Goal: Task Accomplishment & Management: Use online tool/utility

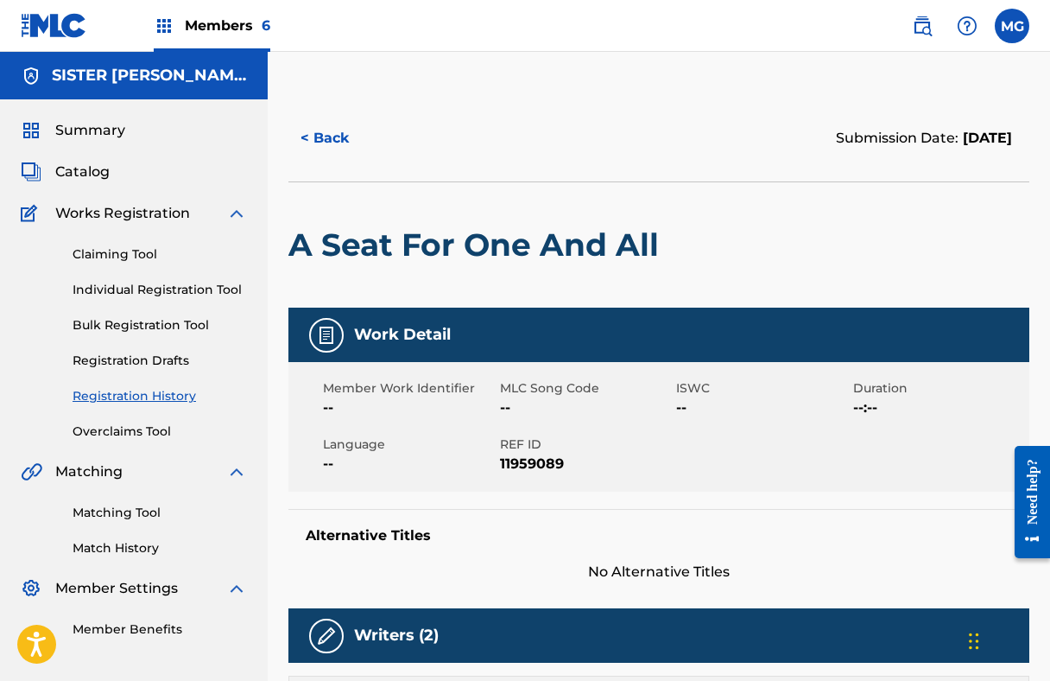
click at [148, 391] on link "Registration History" at bounding box center [160, 396] width 174 height 18
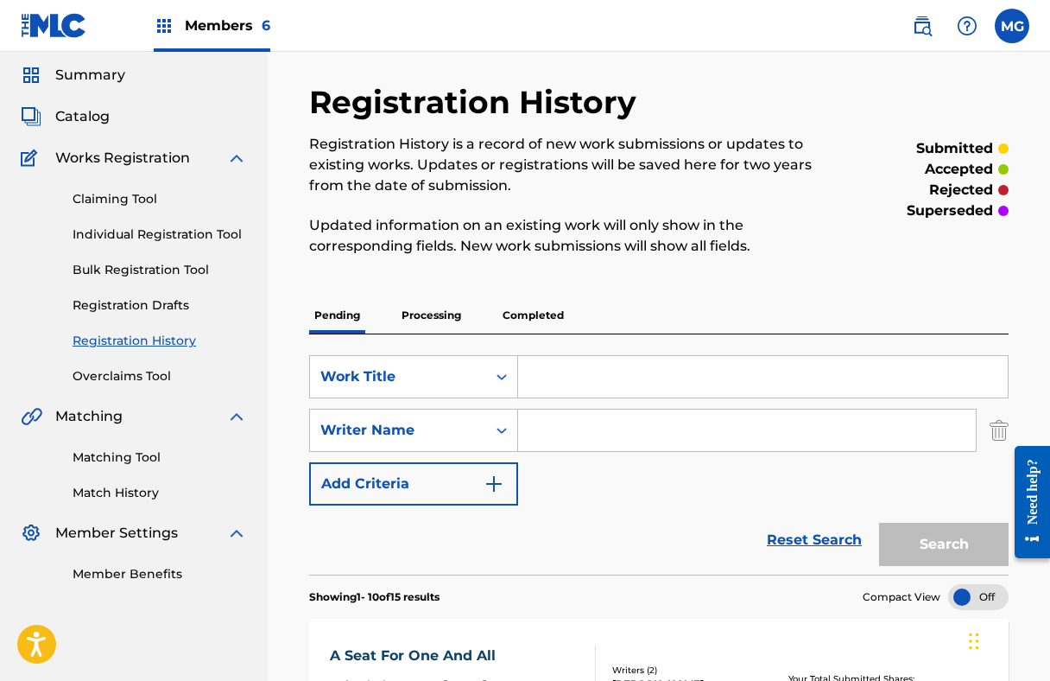
scroll to position [123, 0]
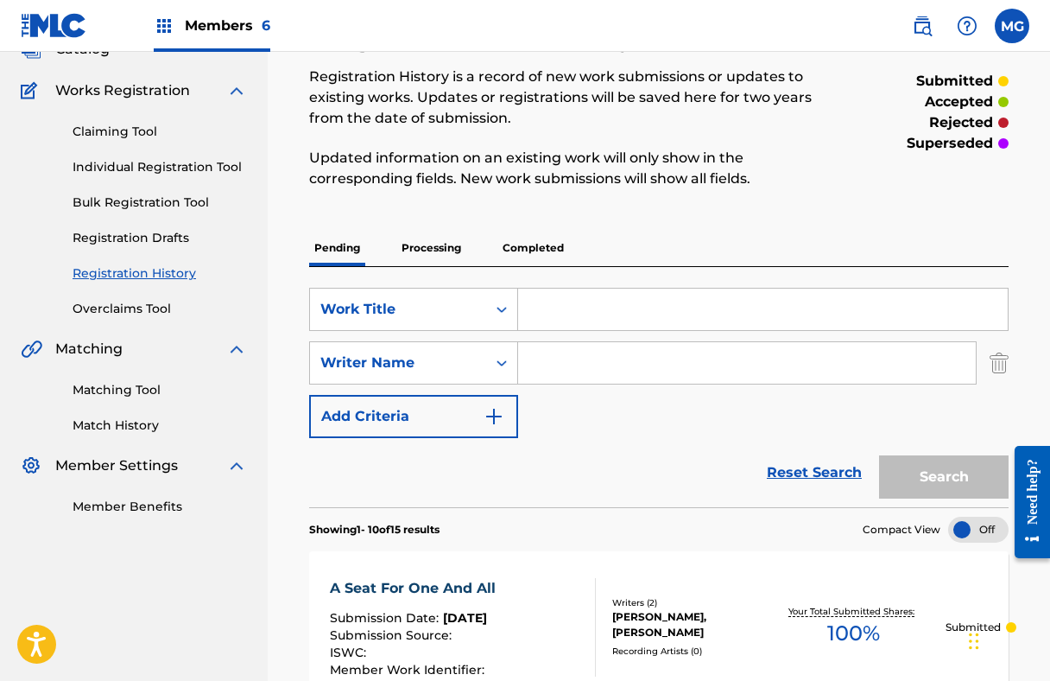
click at [195, 34] on span "Members 6" at bounding box center [228, 26] width 86 height 20
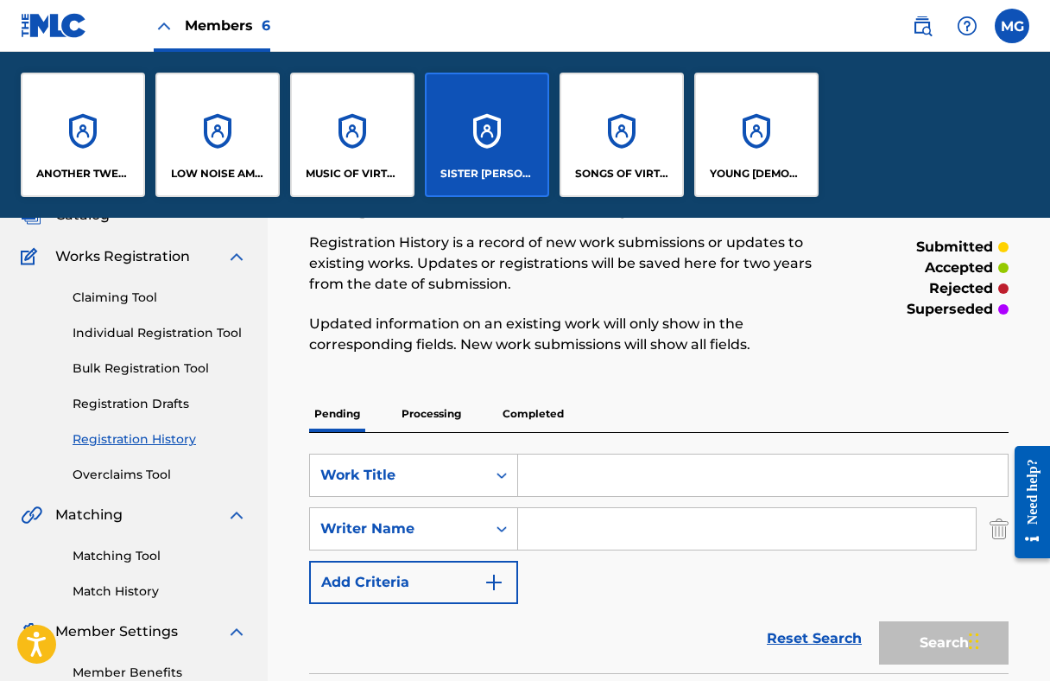
scroll to position [288, 0]
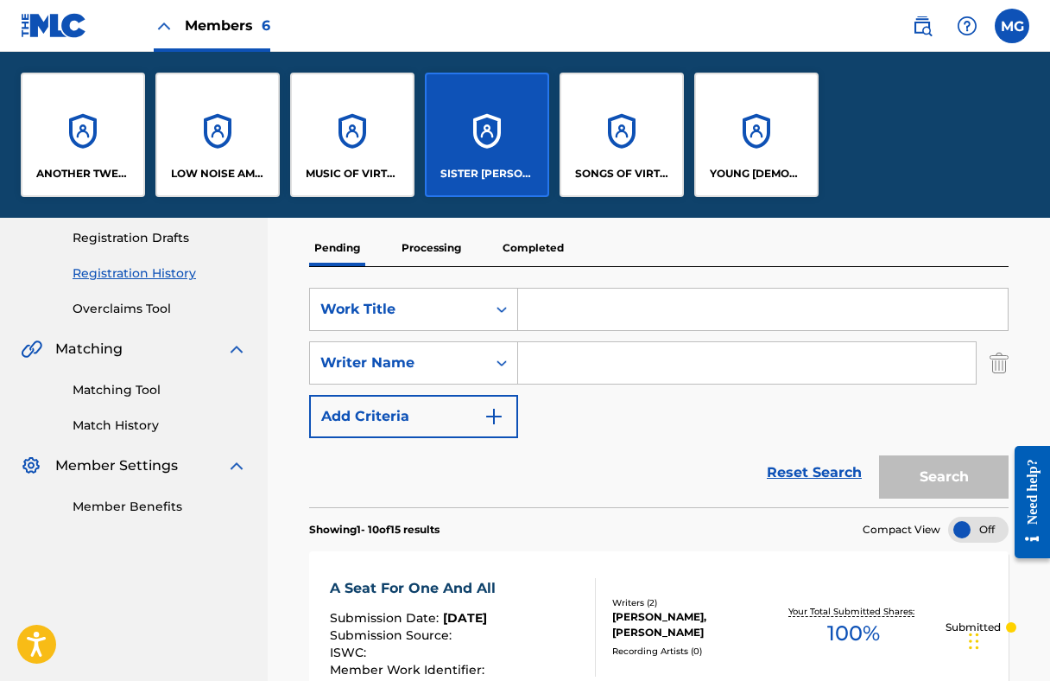
click at [642, 143] on div "SONGS OF VIRTUAL" at bounding box center [622, 135] width 124 height 124
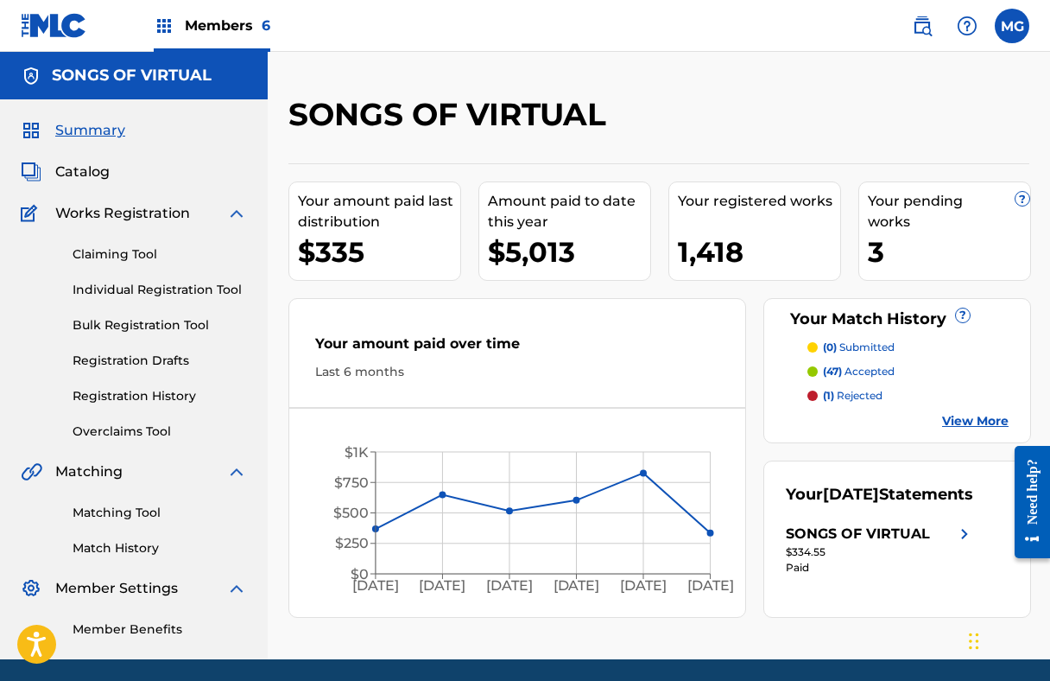
click at [105, 245] on link "Claiming Tool" at bounding box center [160, 254] width 174 height 18
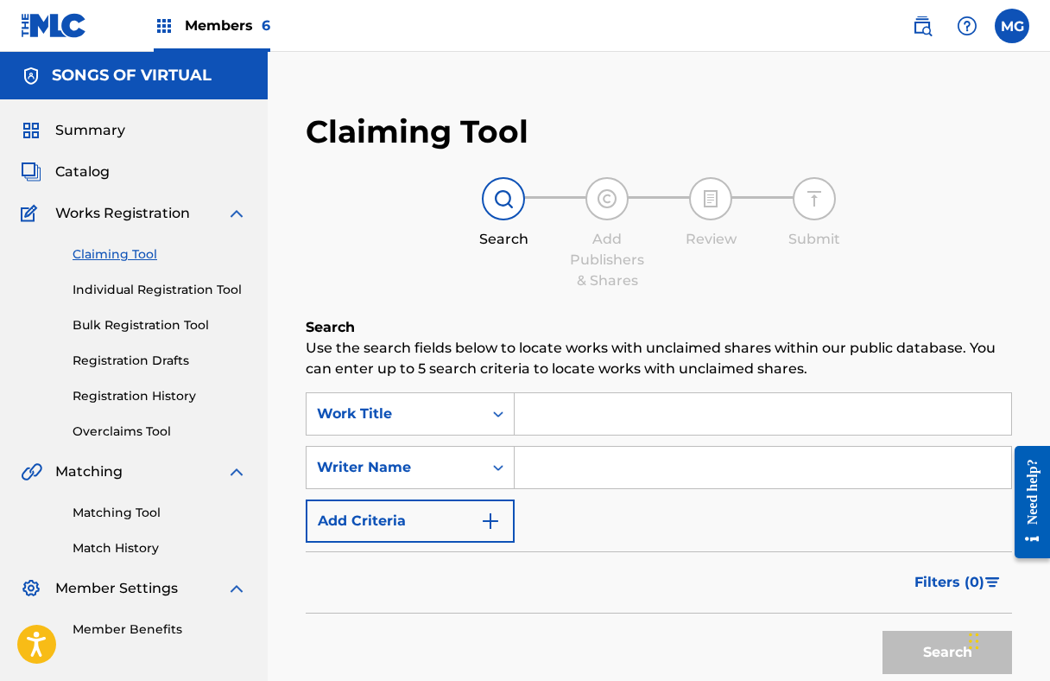
click at [550, 425] on input "Search Form" at bounding box center [763, 413] width 497 height 41
paste input "Adventurer Of The Family"
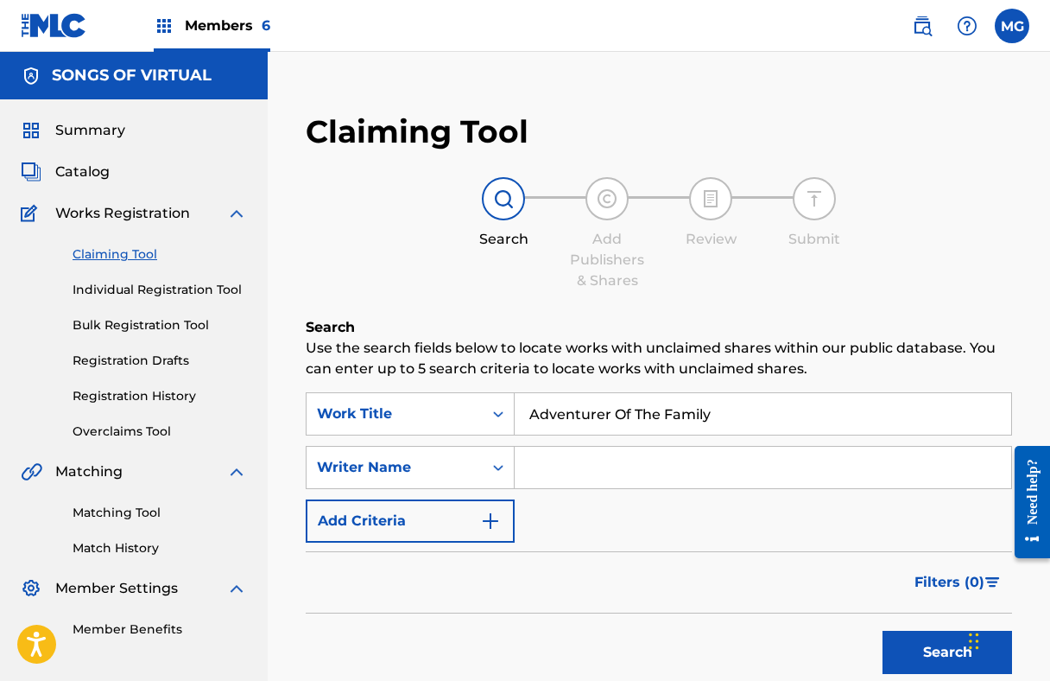
type input "Adventurer Of The Family"
click at [588, 459] on input "Search Form" at bounding box center [763, 467] width 497 height 41
type input "[PERSON_NAME]"
click at [883, 630] on button "Search" at bounding box center [948, 651] width 130 height 43
click at [613, 402] on input "Adventurer Of The Family" at bounding box center [763, 413] width 497 height 41
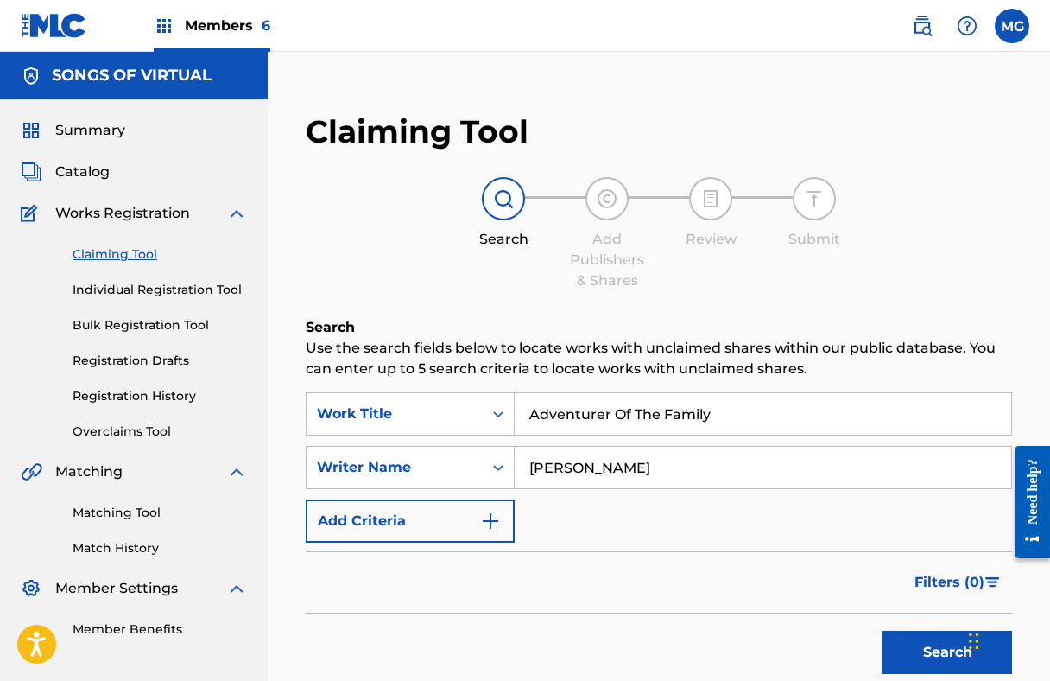
click at [613, 402] on input "Adventurer Of The Family" at bounding box center [763, 413] width 497 height 41
paste input "fternoon"
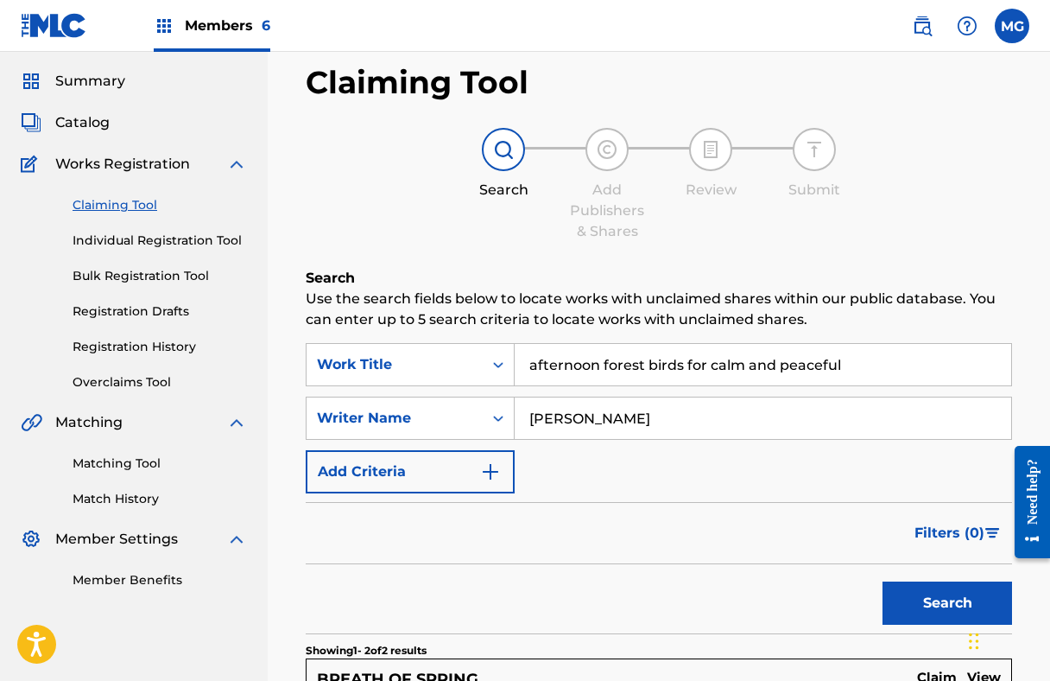
scroll to position [82, 0]
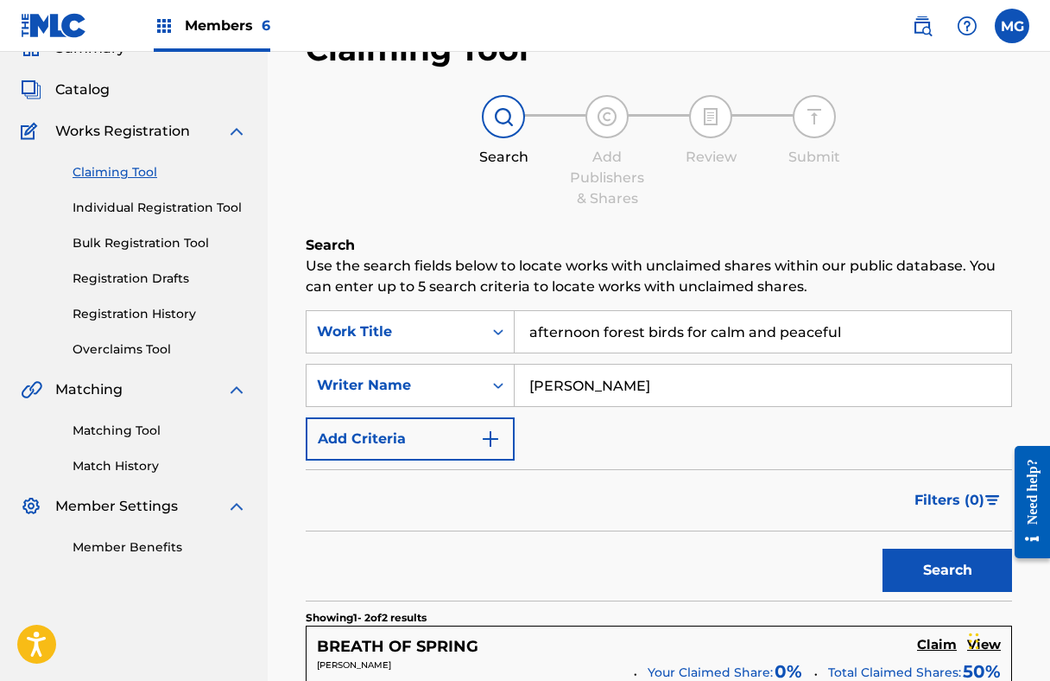
click at [649, 325] on input "afternoon forest birds for calm and peaceful" at bounding box center [763, 331] width 497 height 41
click at [921, 569] on button "Search" at bounding box center [948, 569] width 130 height 43
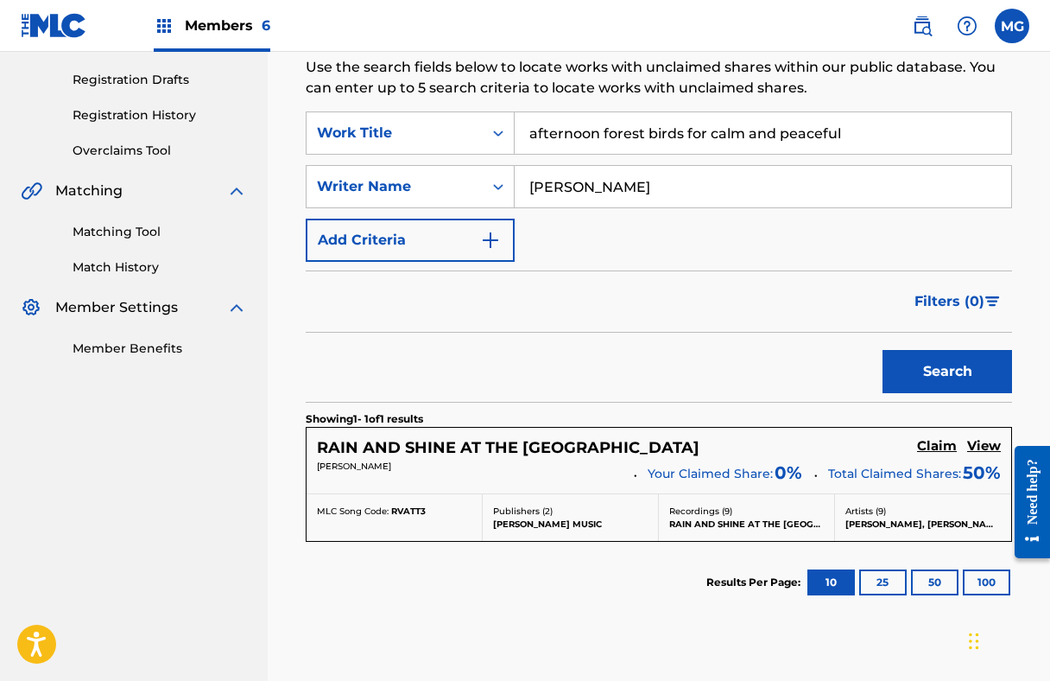
scroll to position [257, 0]
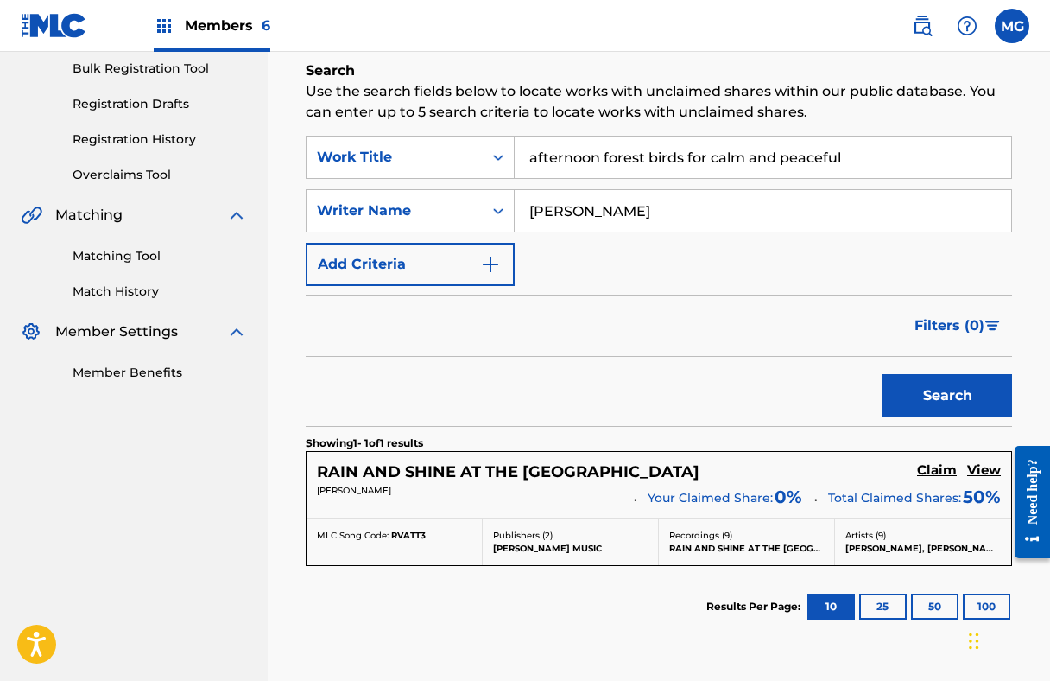
click at [709, 152] on input "afternoon forest birds for calm and peaceful" at bounding box center [763, 156] width 497 height 41
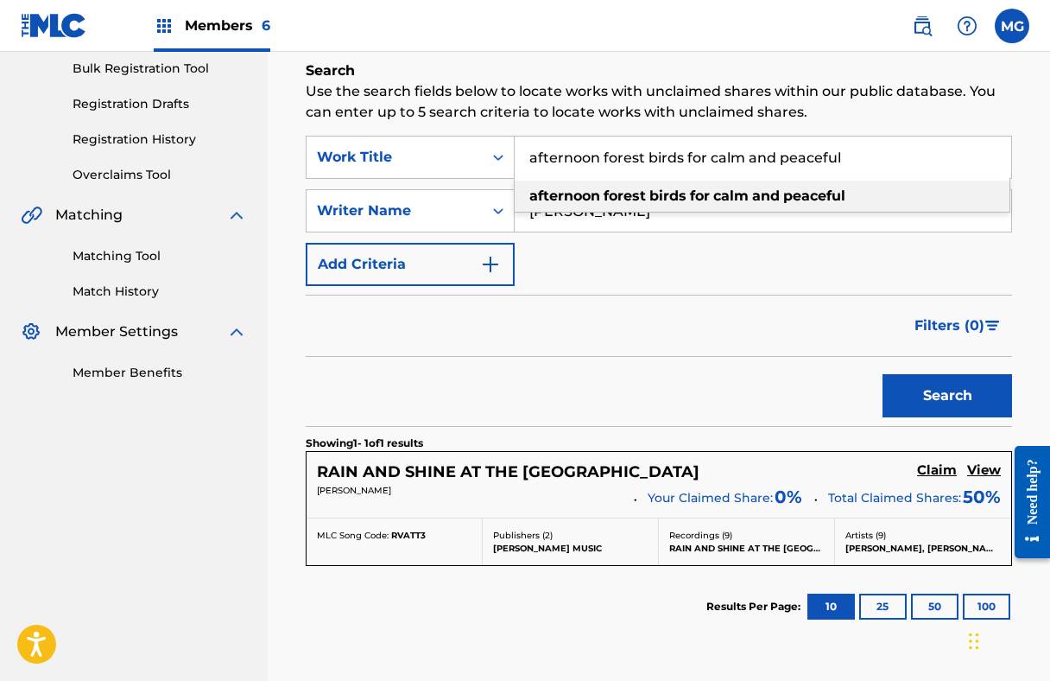
click at [709, 152] on input "afternoon forest birds for calm and peaceful" at bounding box center [763, 156] width 497 height 41
paste input "Anjos"
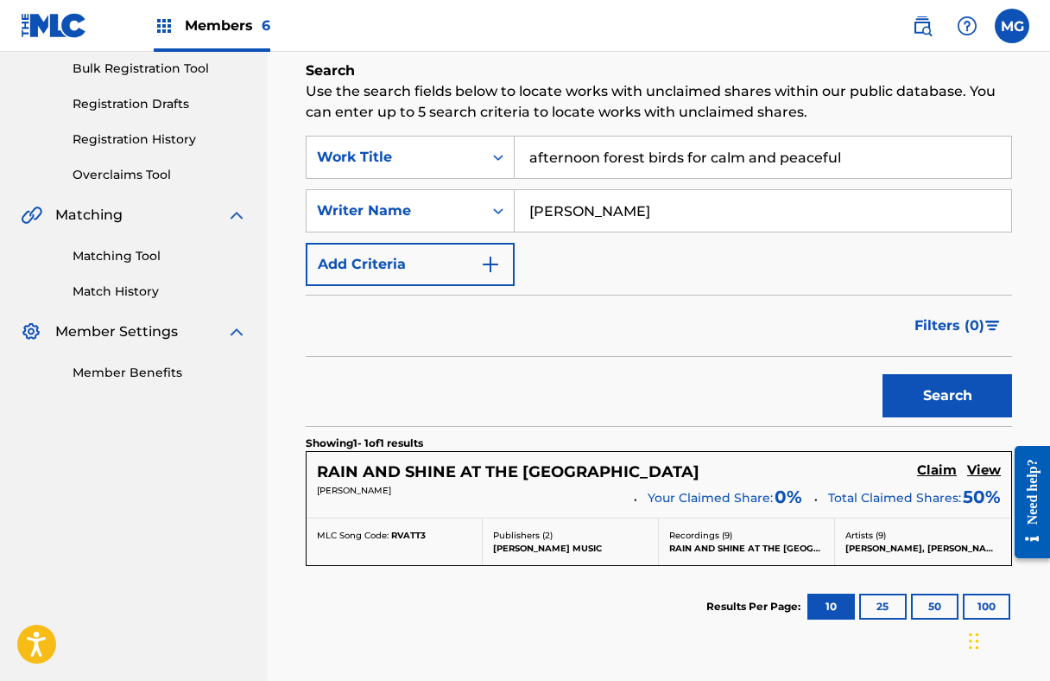
click at [725, 99] on p "Use the search fields below to locate works with unclaimed shares within our pu…" at bounding box center [659, 101] width 706 height 41
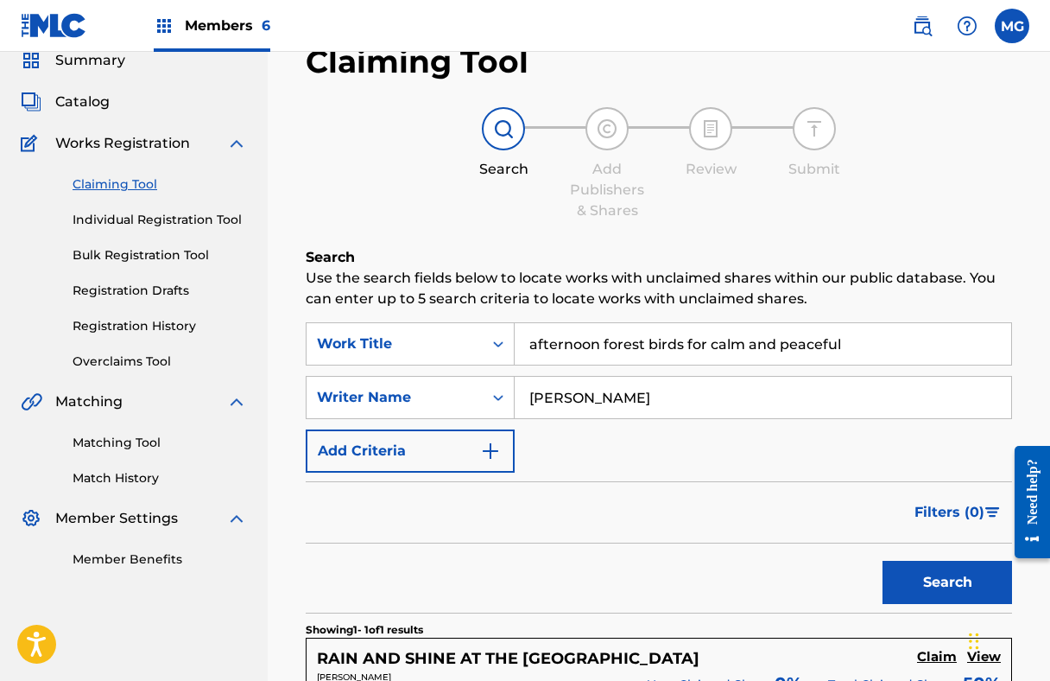
scroll to position [0, 0]
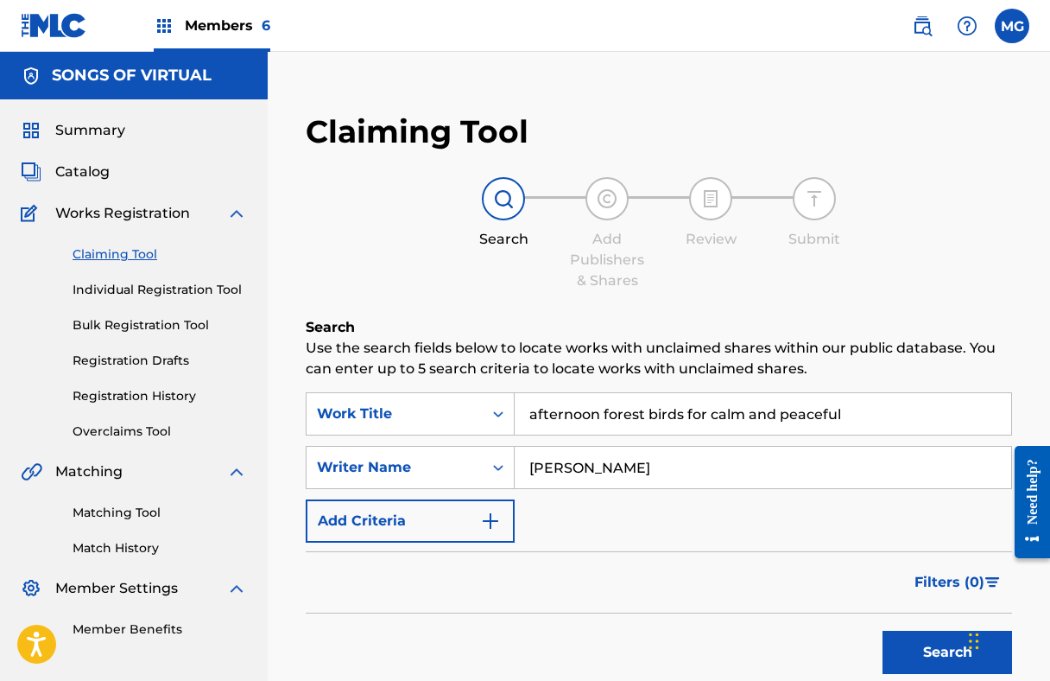
click at [706, 393] on input "afternoon forest birds for calm and peaceful" at bounding box center [763, 413] width 497 height 41
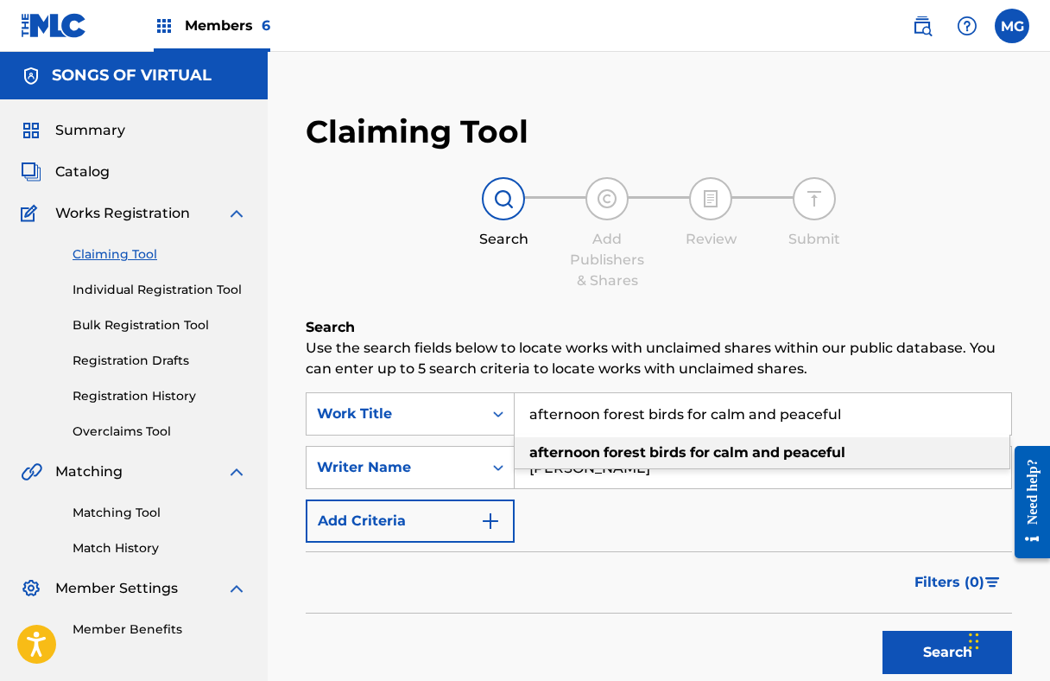
click at [703, 417] on input "afternoon forest birds for calm and peaceful" at bounding box center [763, 413] width 497 height 41
paste input "Afternoon"
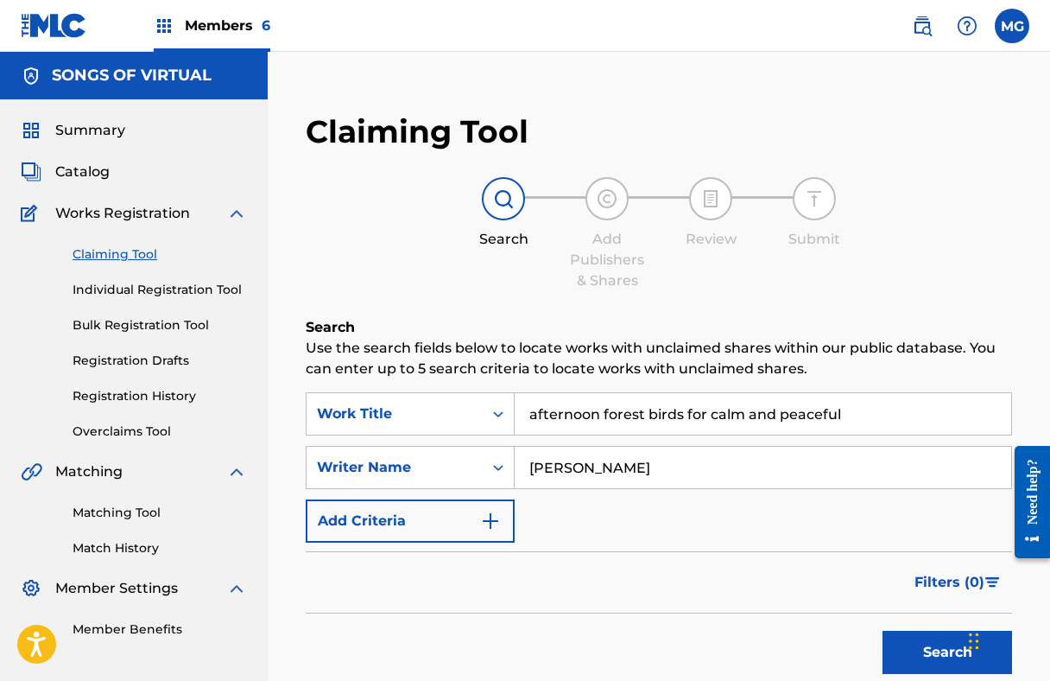
click at [605, 421] on input "afternoon forest birds for calm and peaceful" at bounding box center [763, 413] width 497 height 41
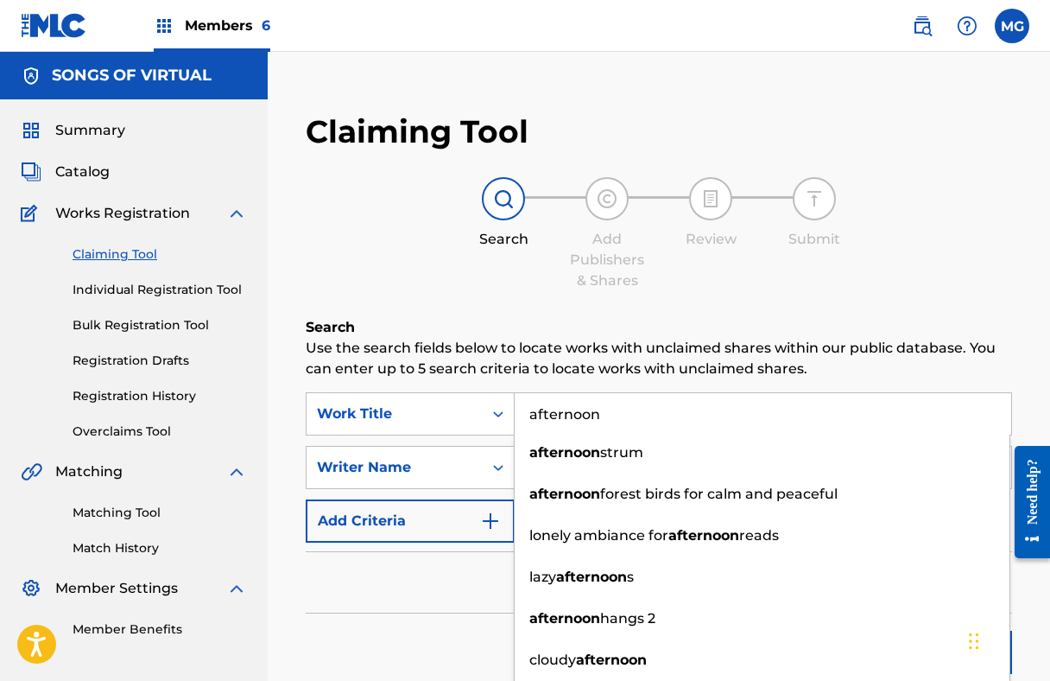
click at [392, 613] on div "Search" at bounding box center [659, 647] width 706 height 69
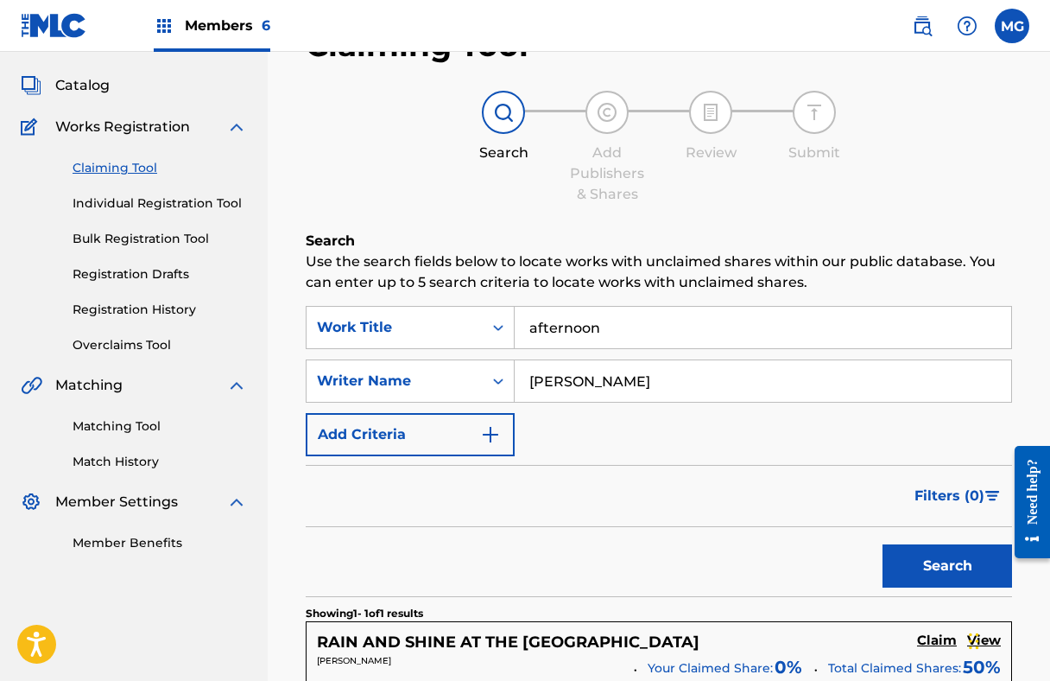
scroll to position [168, 0]
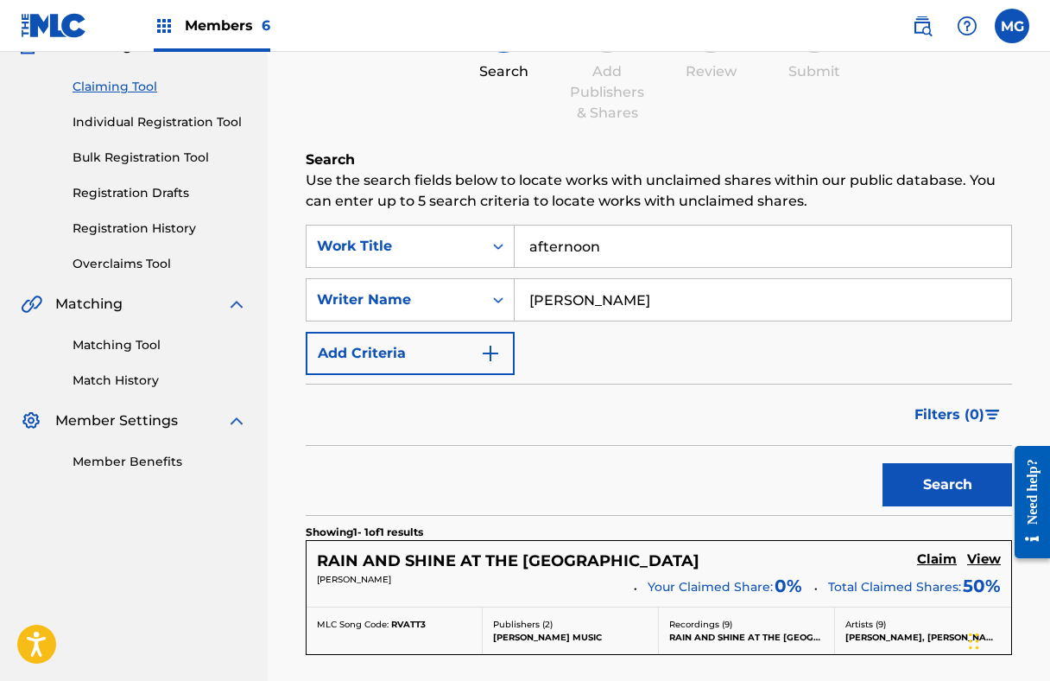
click at [920, 480] on button "Search" at bounding box center [948, 484] width 130 height 43
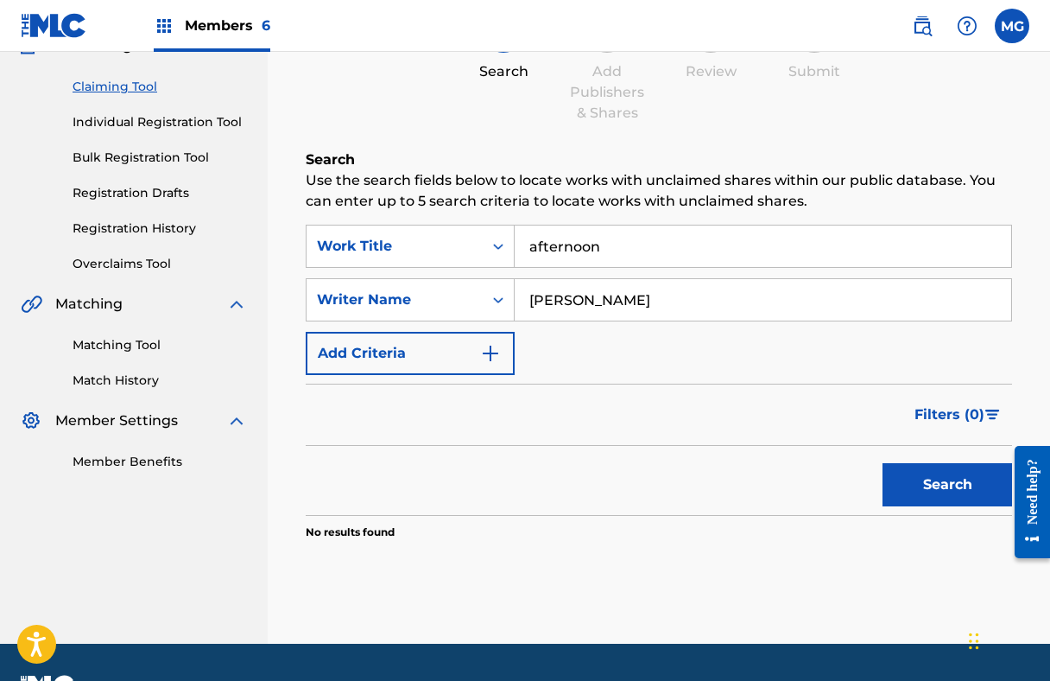
click at [646, 248] on input "afternoon" at bounding box center [763, 245] width 497 height 41
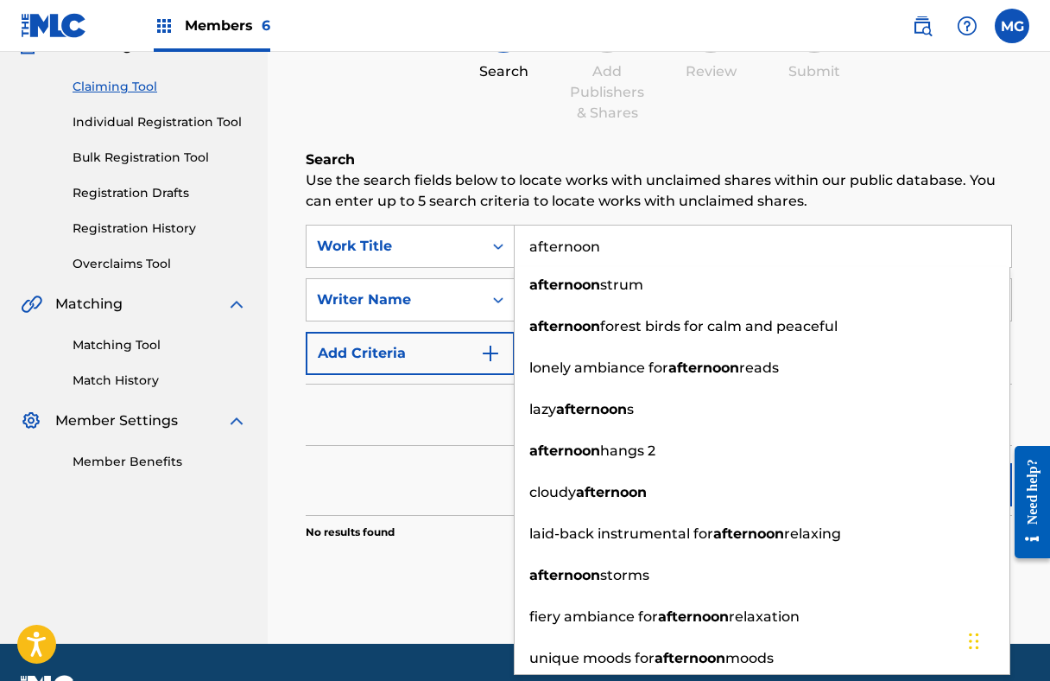
click at [292, 558] on div "Claiming Tool Search Add Publishers & Shares Review Submit Search Use the searc…" at bounding box center [658, 285] width 741 height 716
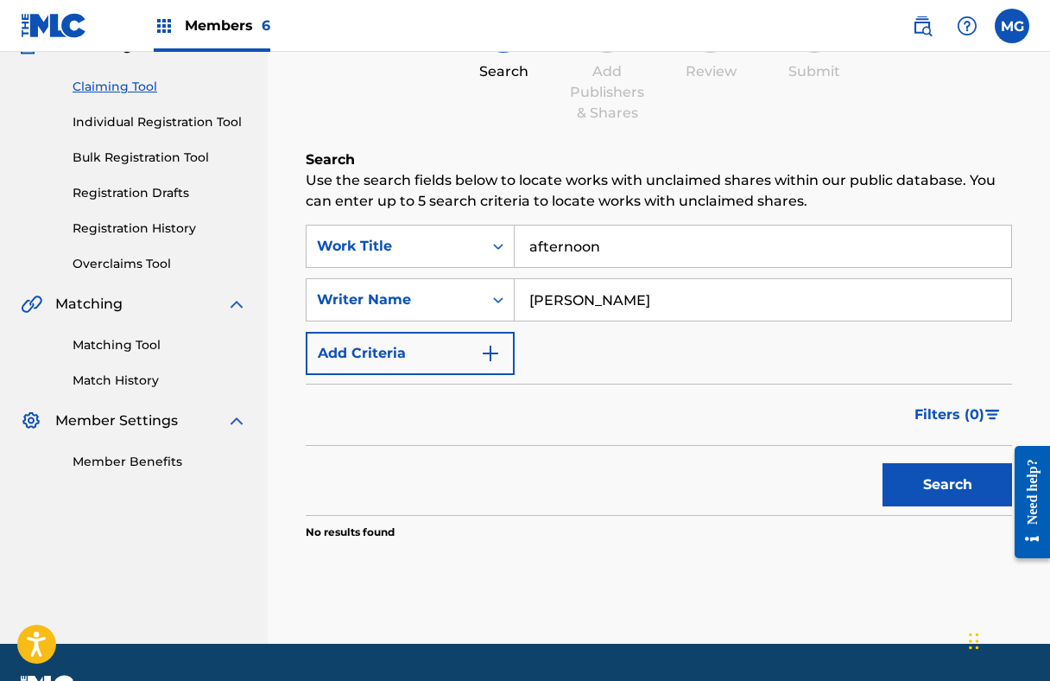
click at [935, 500] on button "Search" at bounding box center [948, 484] width 130 height 43
click at [647, 242] on input "afternoon" at bounding box center [763, 245] width 497 height 41
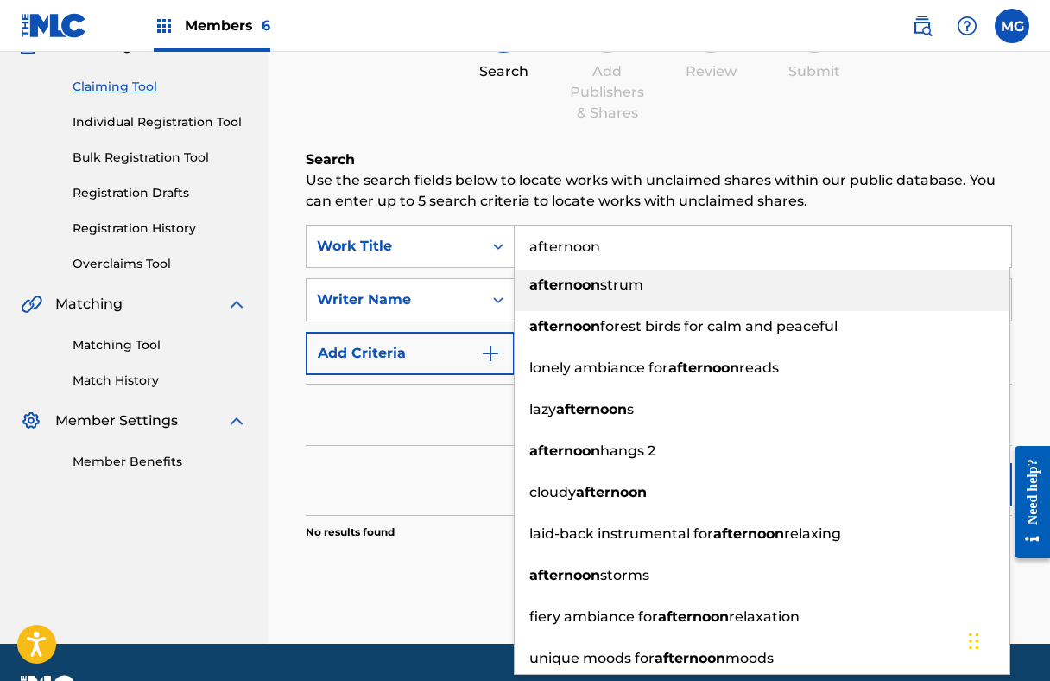
click at [647, 242] on input "afternoon" at bounding box center [763, 245] width 497 height 41
paste input "Anjos"
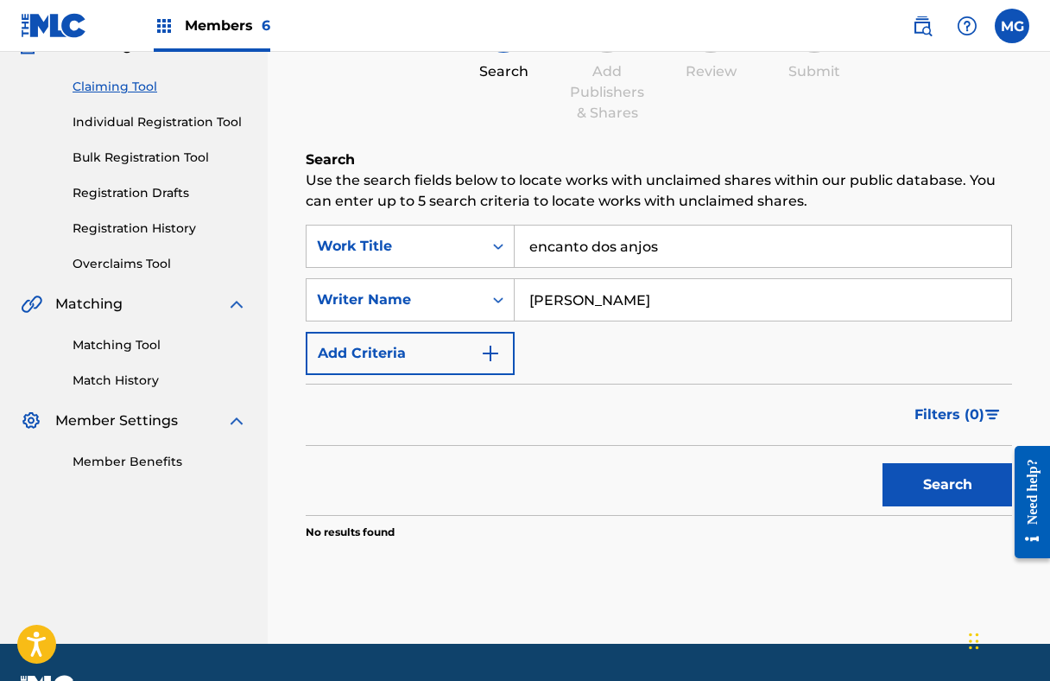
click at [647, 242] on input "encanto dos anjos" at bounding box center [763, 245] width 497 height 41
paste input "A"
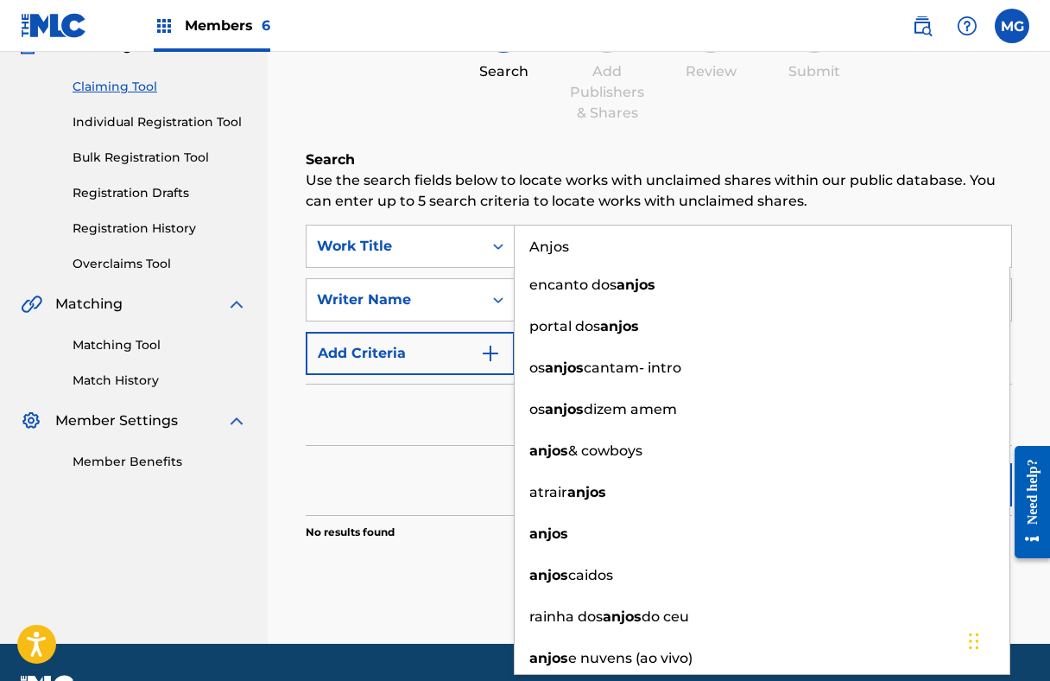
type input "Anjos"
click at [415, 561] on div "Search Use the search fields below to locate works with unclaimed shares within…" at bounding box center [659, 387] width 706 height 477
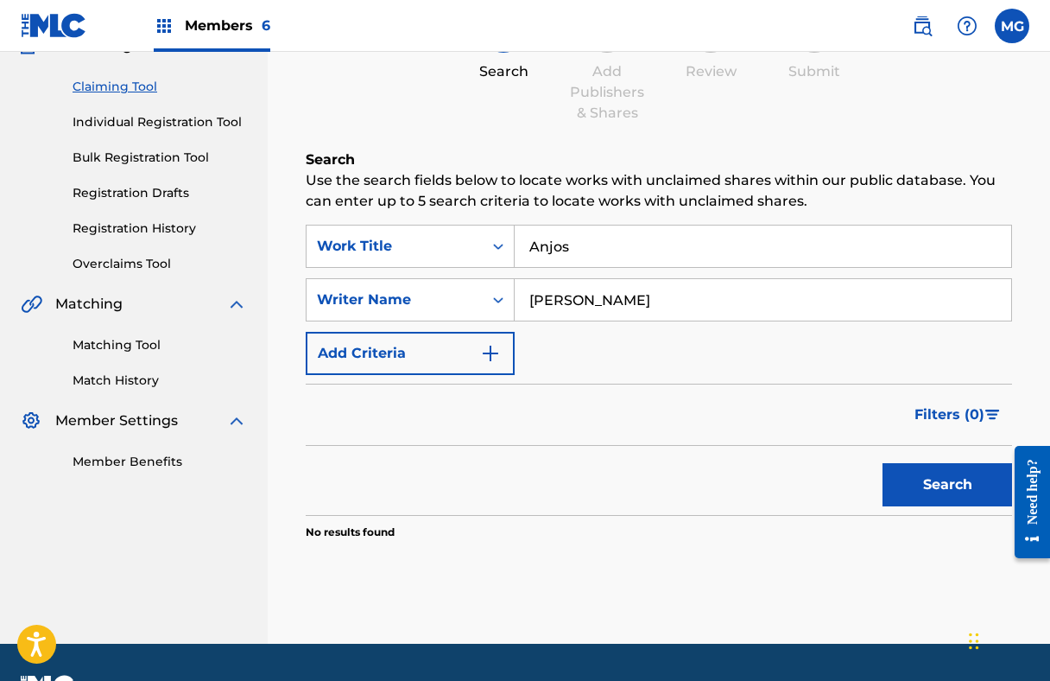
click at [929, 493] on button "Search" at bounding box center [948, 484] width 130 height 43
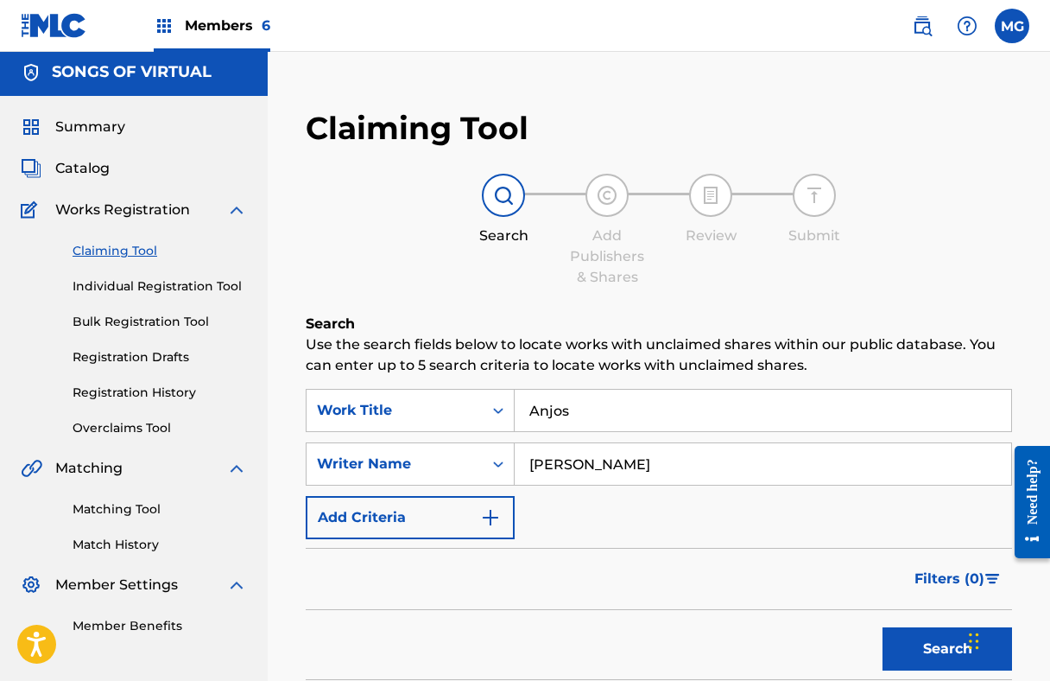
scroll to position [0, 0]
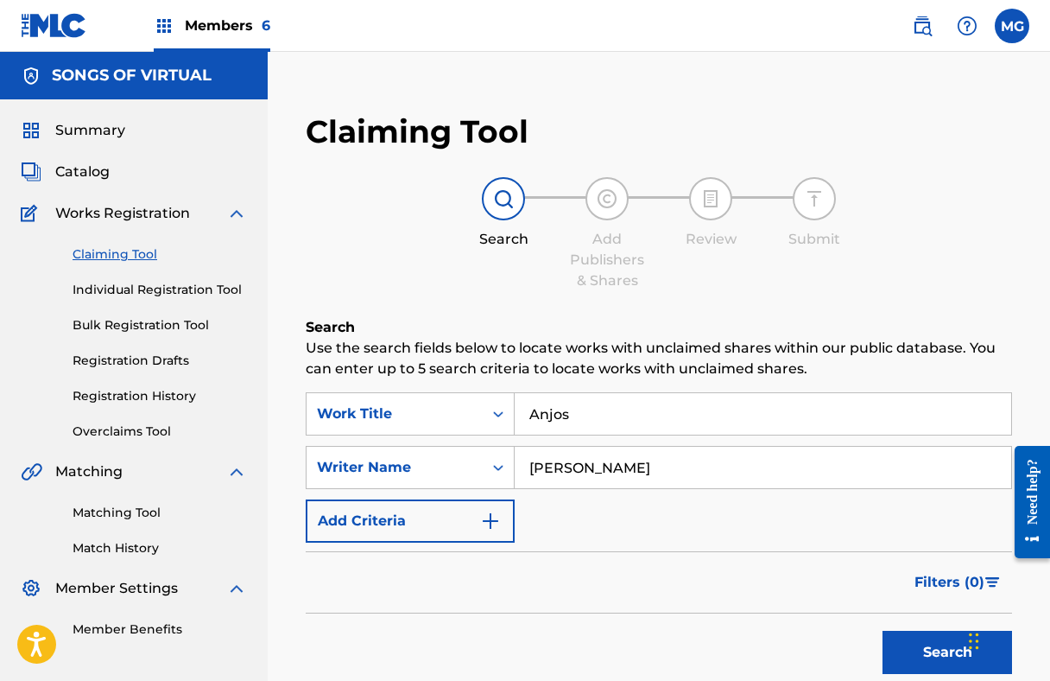
click at [181, 283] on link "Individual Registration Tool" at bounding box center [160, 290] width 174 height 18
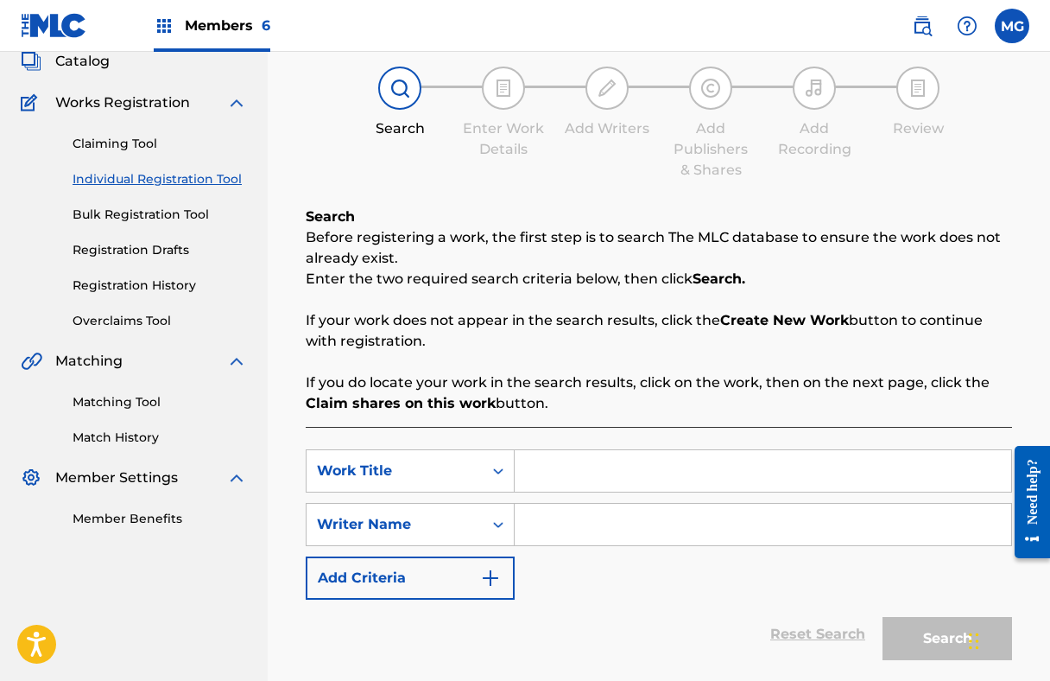
scroll to position [171, 0]
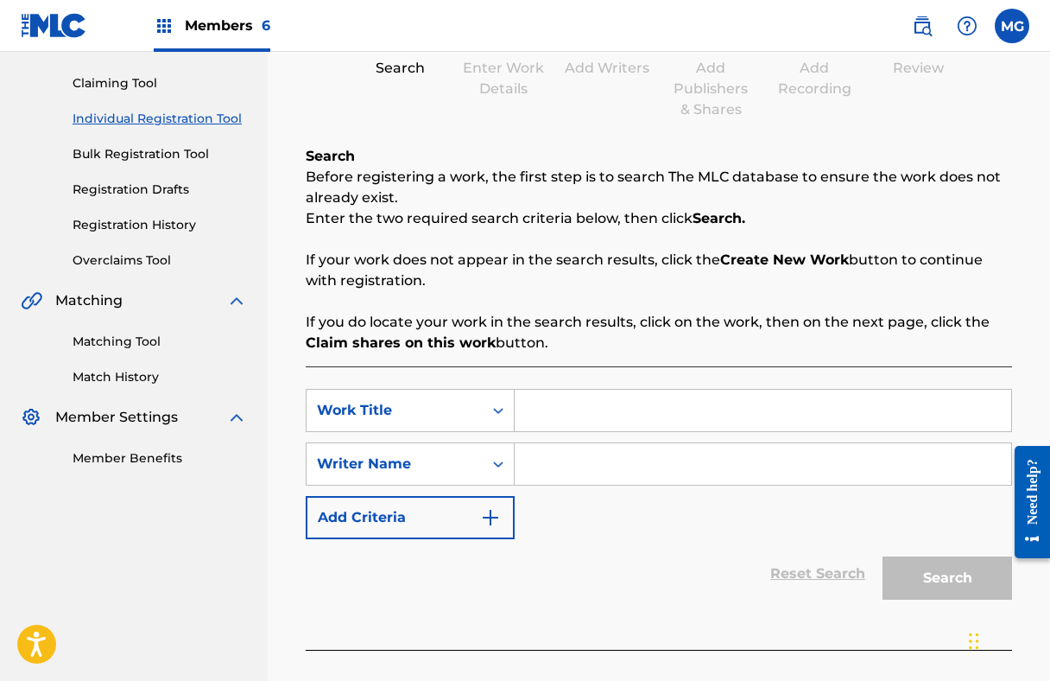
click at [609, 421] on input "Search Form" at bounding box center [763, 410] width 497 height 41
paste input "Anjos"
type input "Anjos"
click at [577, 470] on input "Search Form" at bounding box center [763, 463] width 497 height 41
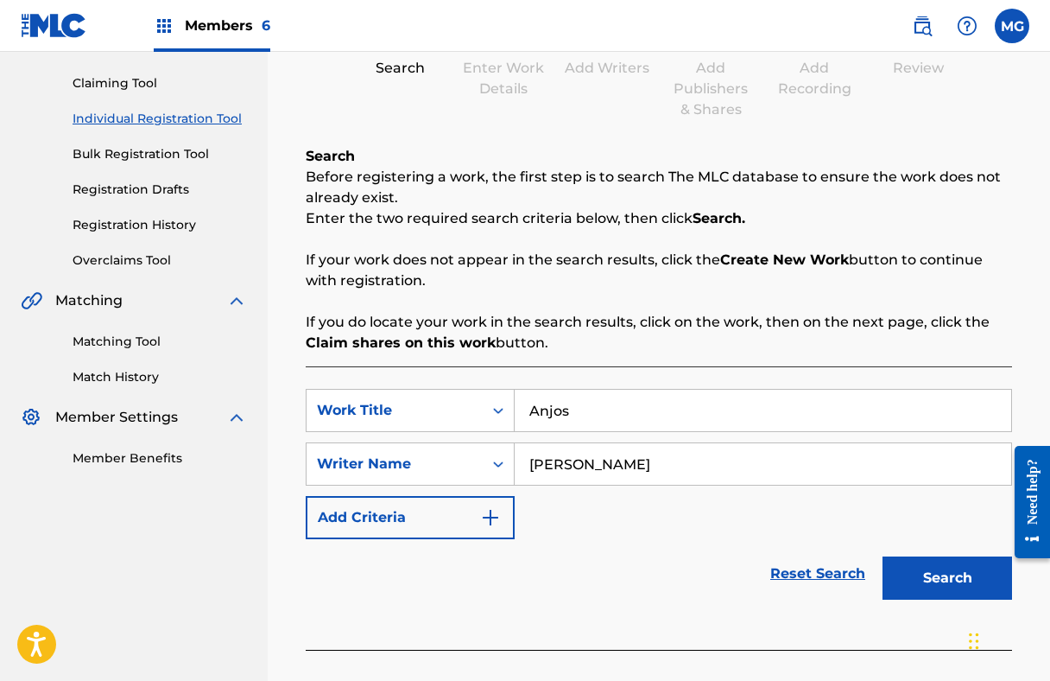
type input "[PERSON_NAME]"
click at [883, 556] on button "Search" at bounding box center [948, 577] width 130 height 43
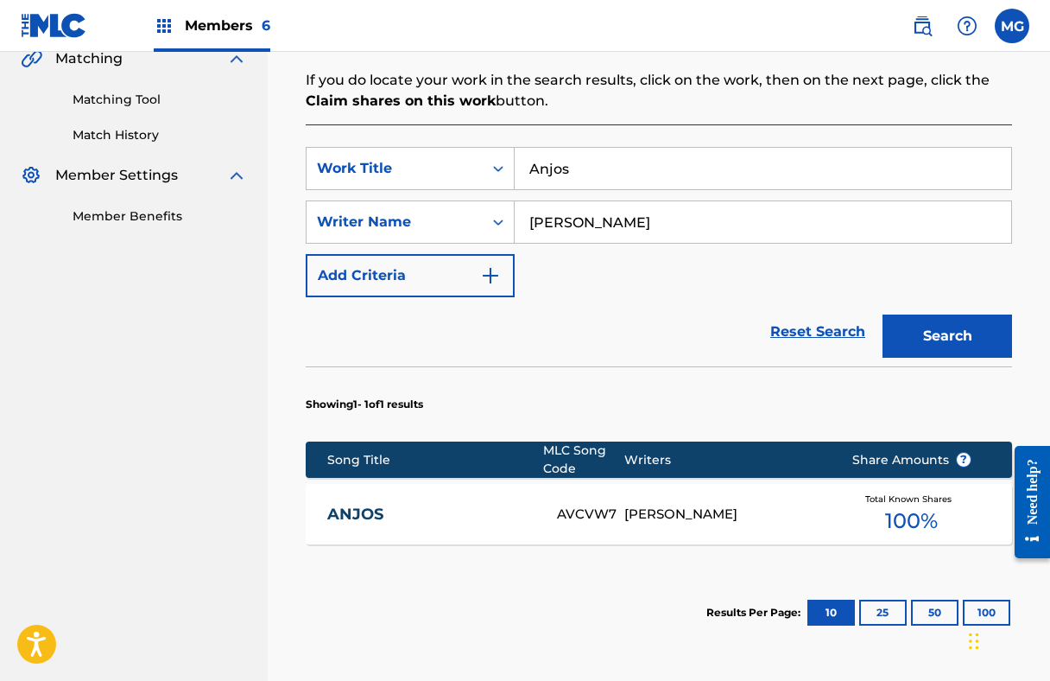
scroll to position [423, 0]
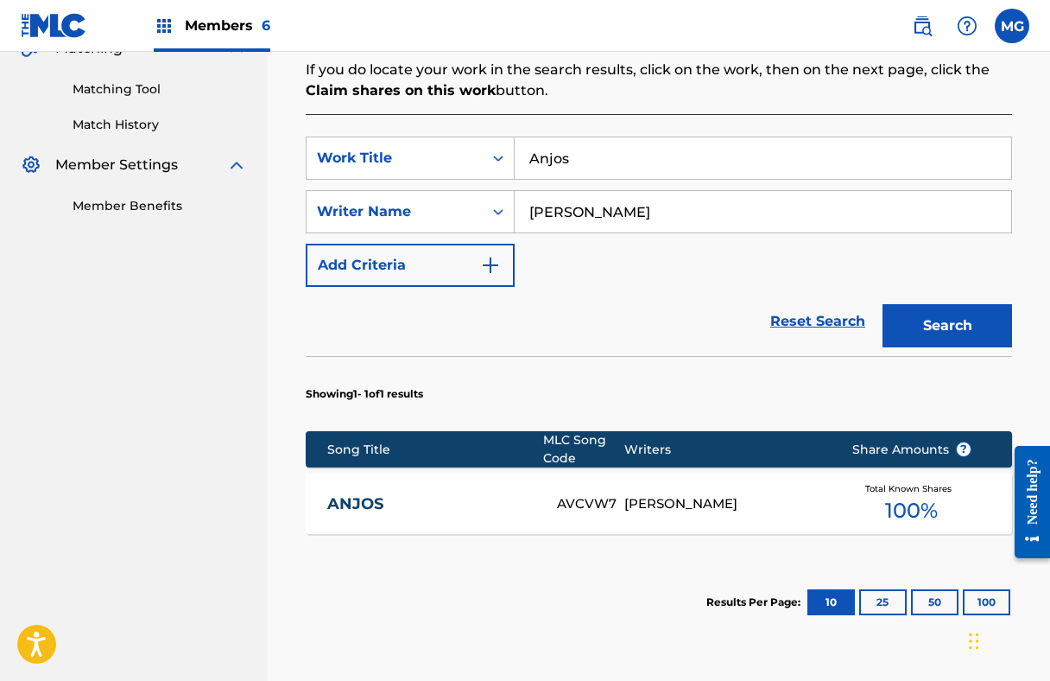
click at [445, 522] on div "ANJOS AVCVW7 [PERSON_NAME] Total Known Shares 100 %" at bounding box center [659, 503] width 706 height 60
